Goal: Information Seeking & Learning: Learn about a topic

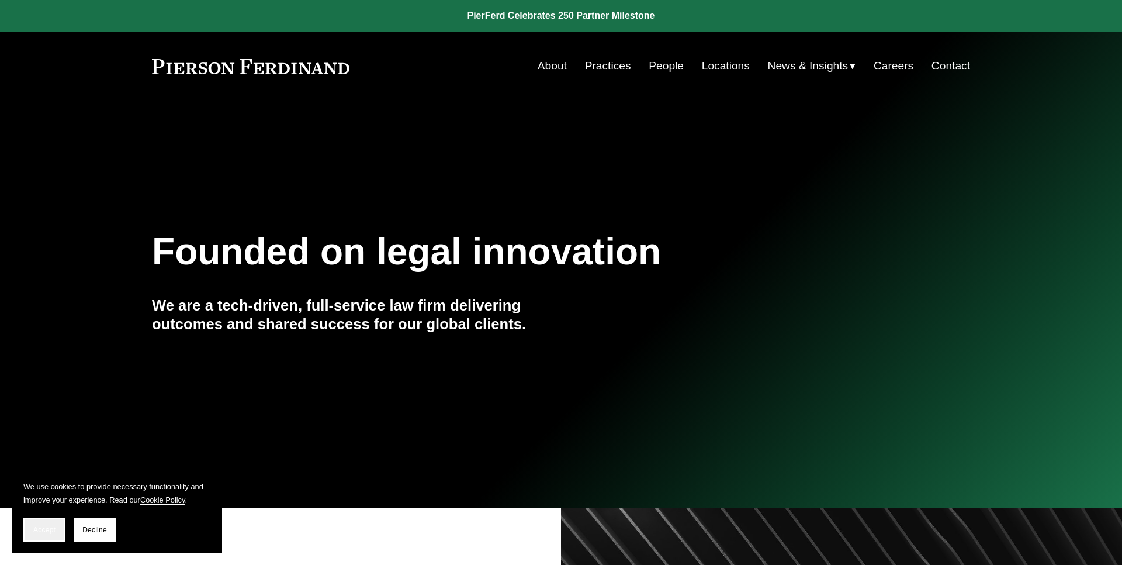
click at [48, 526] on span "Accept" at bounding box center [44, 530] width 22 height 8
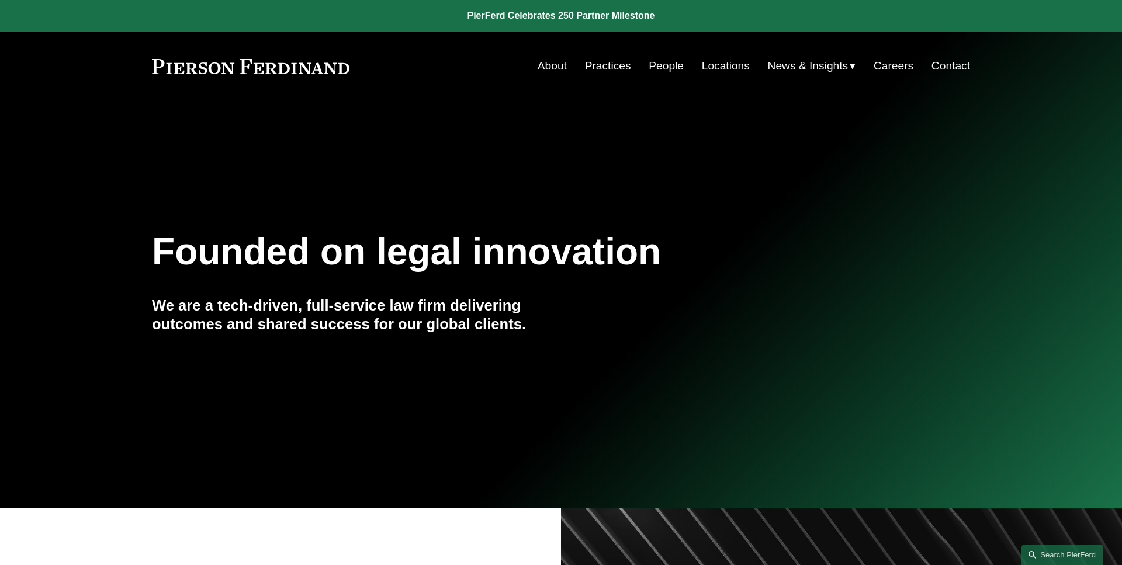
click at [0, 0] on span "News" at bounding box center [0, 0] width 0 height 0
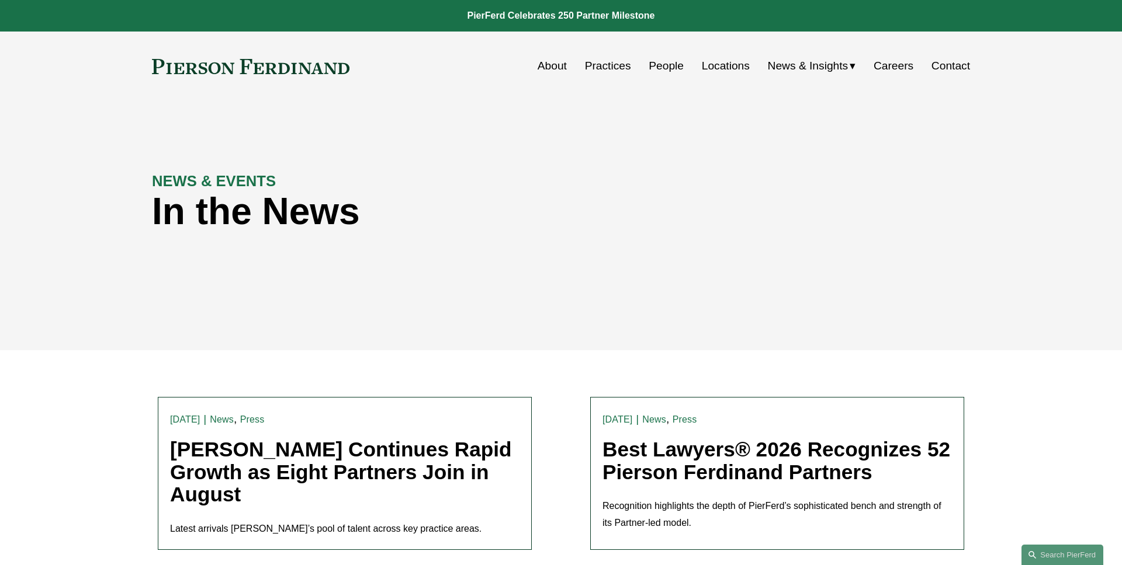
click at [295, 464] on link "[PERSON_NAME] Continues Rapid Growth as Eight Partners Join in August" at bounding box center [341, 472] width 342 height 68
